Goal: Navigation & Orientation: Find specific page/section

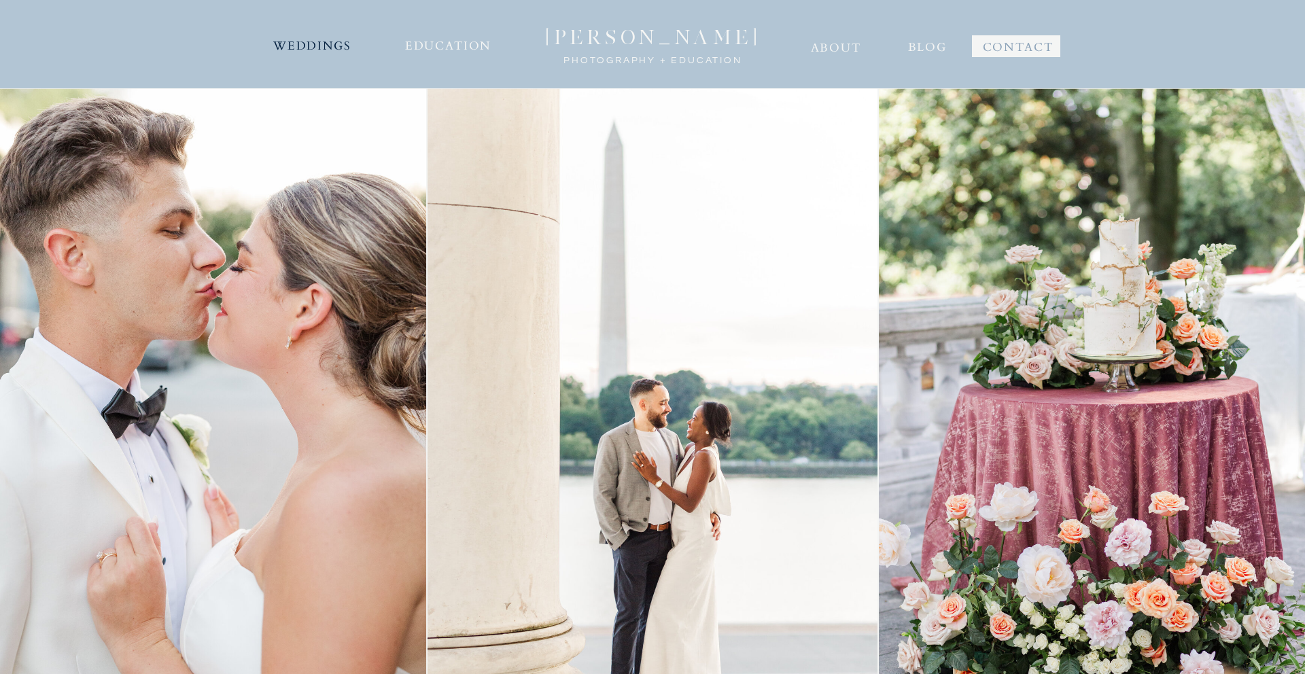
click at [300, 45] on nav "WEDDINGS" at bounding box center [312, 44] width 82 height 22
click at [328, 52] on nav "WEDDINGS" at bounding box center [312, 44] width 82 height 22
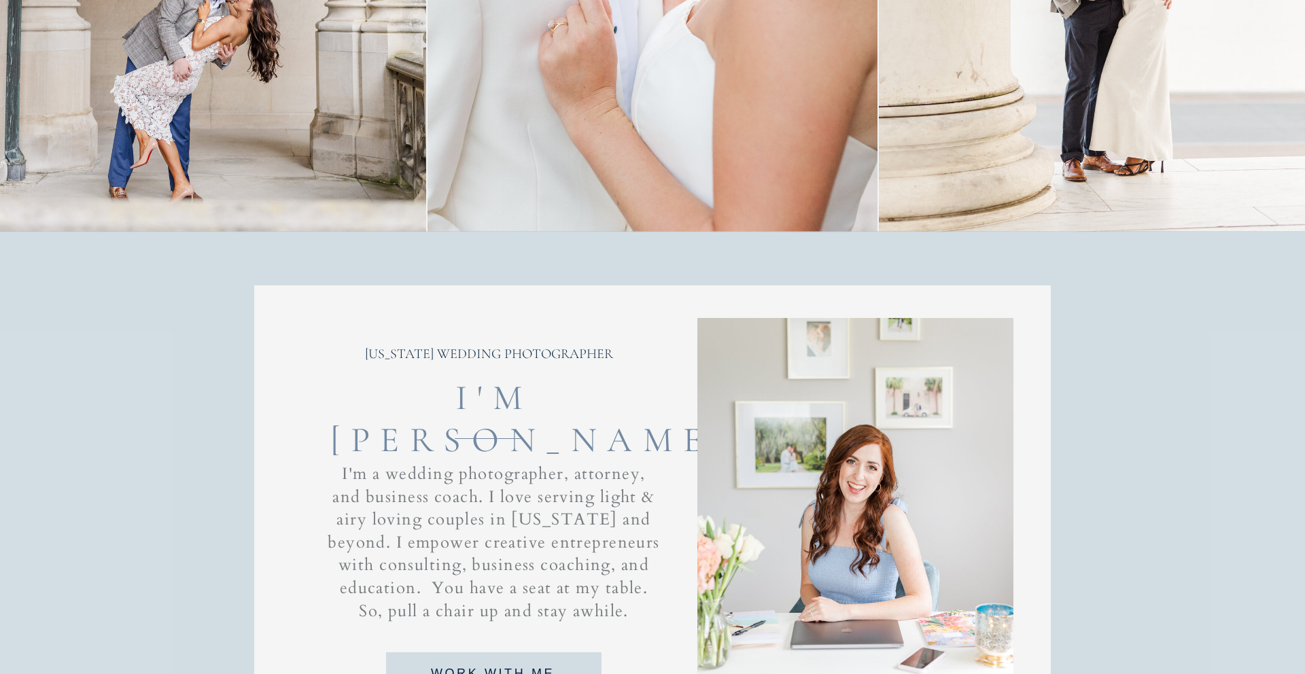
scroll to position [532, 0]
